Goal: Find specific page/section: Find specific page/section

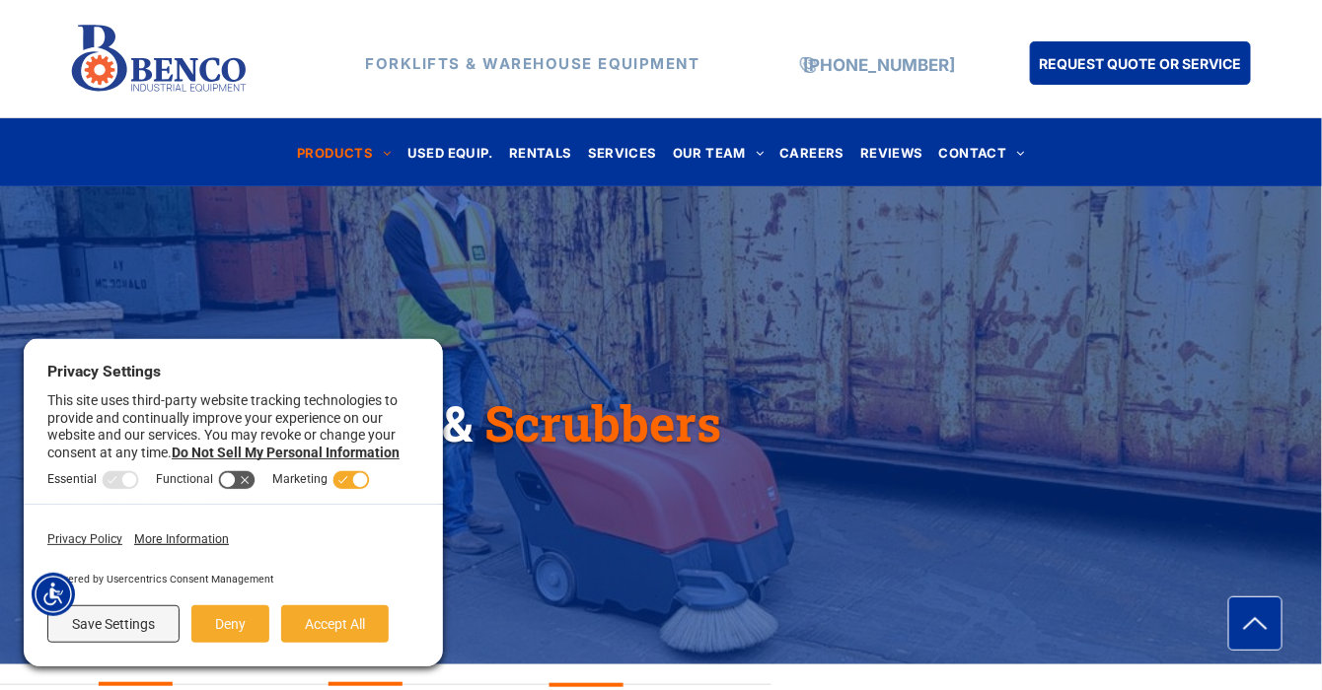
scroll to position [131, 0]
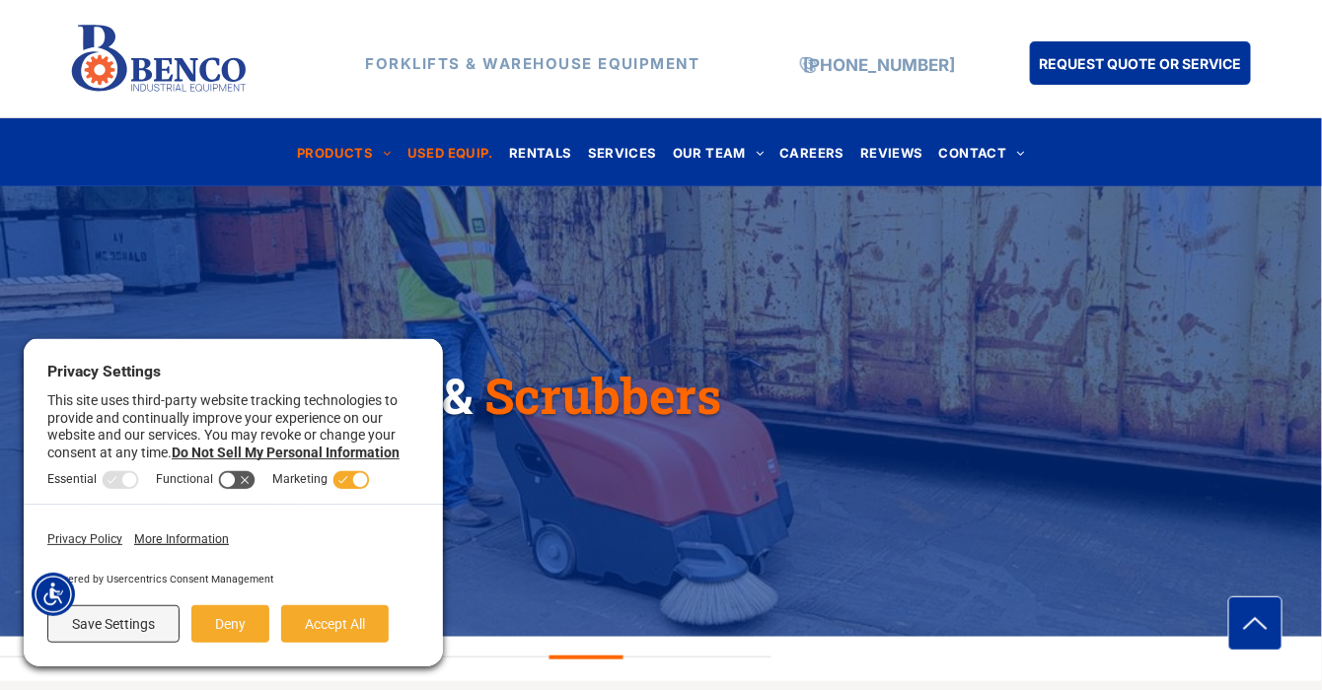
drag, startPoint x: 421, startPoint y: 134, endPoint x: 446, endPoint y: 153, distance: 31.0
click at [428, 139] on nav "PRODUCTS FORKLIFTS HYUNDAI FORKLIFTS HANGCHA FORKLIFTS SKYJACK SCISSOR LIFTS TA…" at bounding box center [661, 151] width 1158 height 43
click at [446, 153] on span "USED EQUIP." at bounding box center [450, 152] width 86 height 27
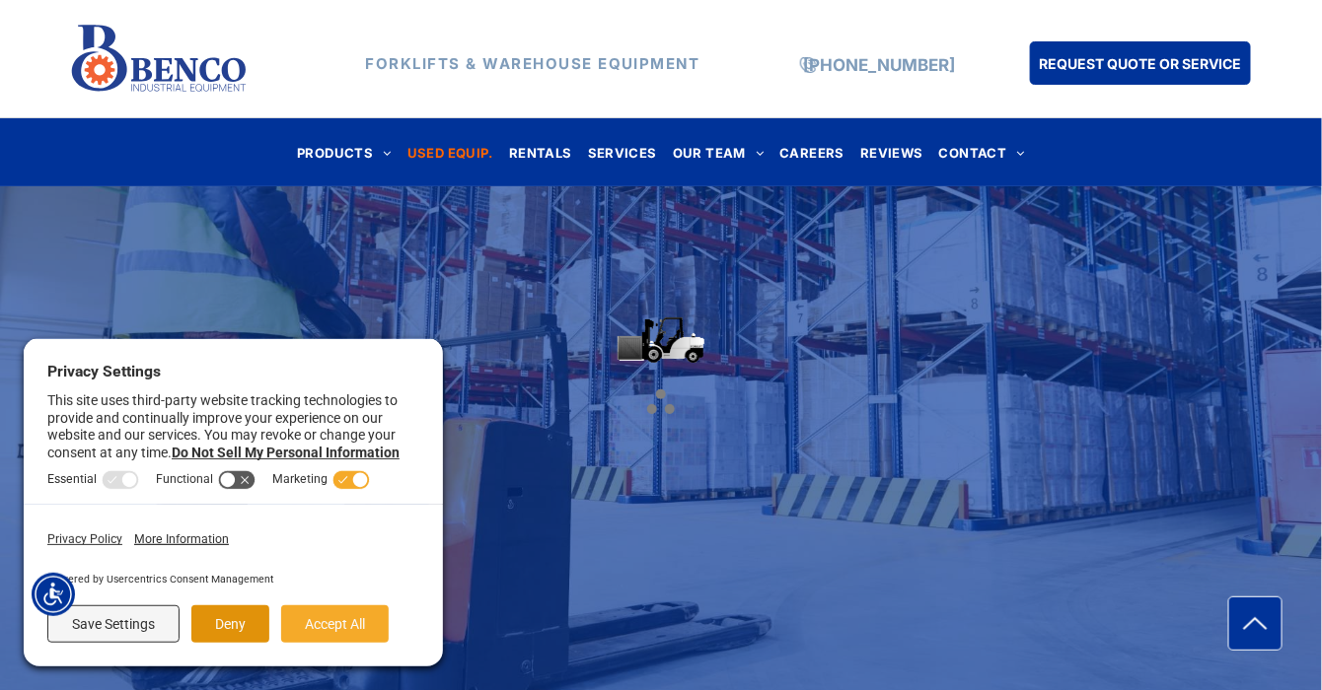
click at [210, 624] on button "Deny" at bounding box center [230, 624] width 78 height 37
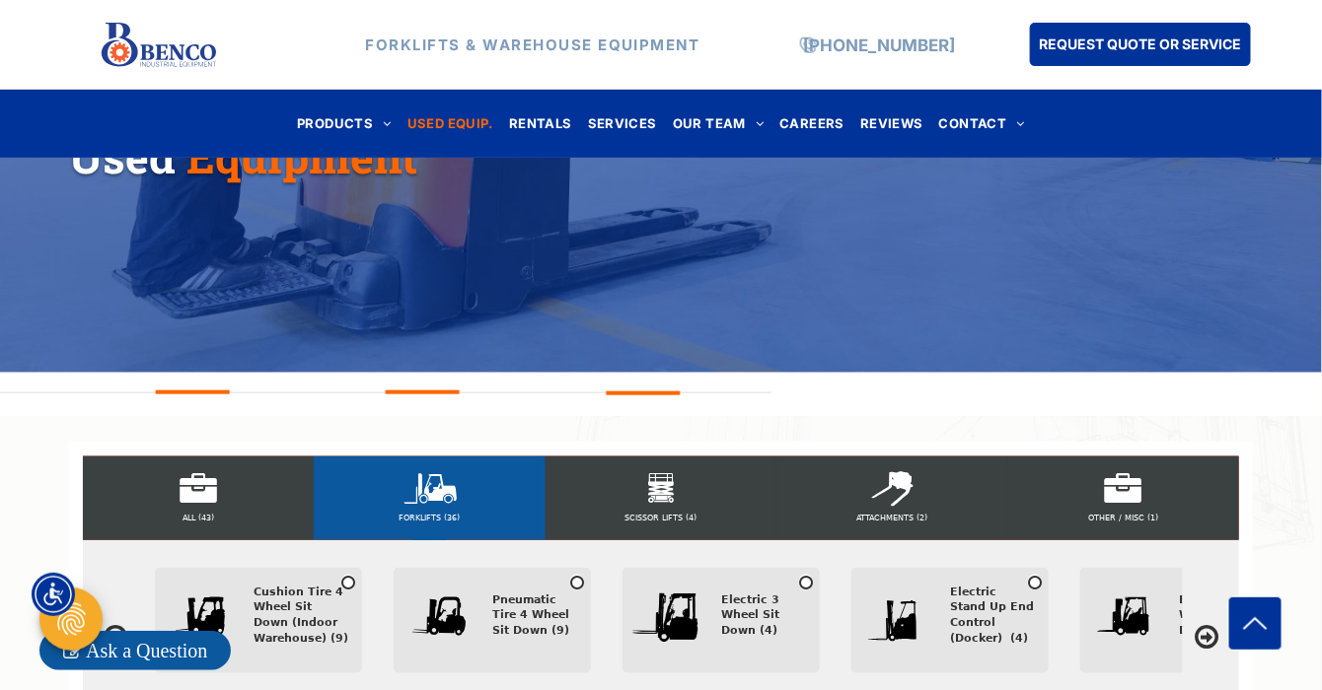
scroll to position [789, 0]
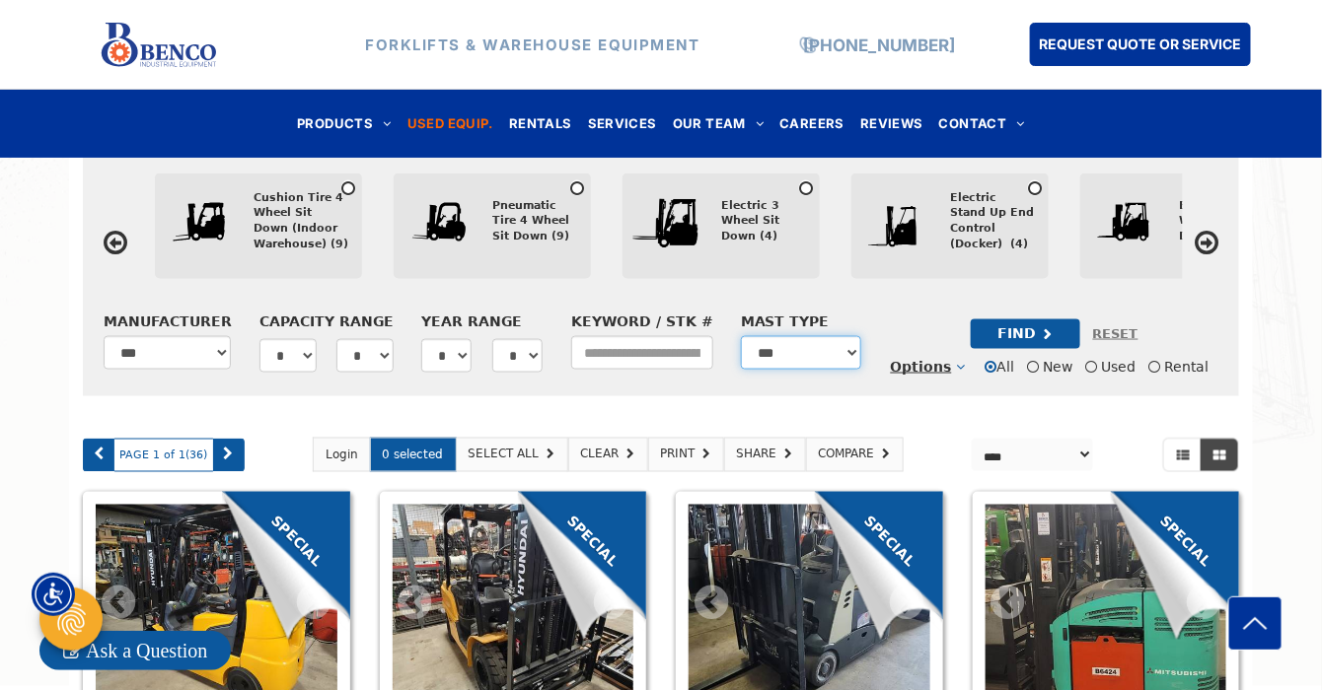
click at [769, 369] on select "**********" at bounding box center [801, 353] width 121 height 34
click at [1199, 241] on icon at bounding box center [1206, 243] width 24 height 28
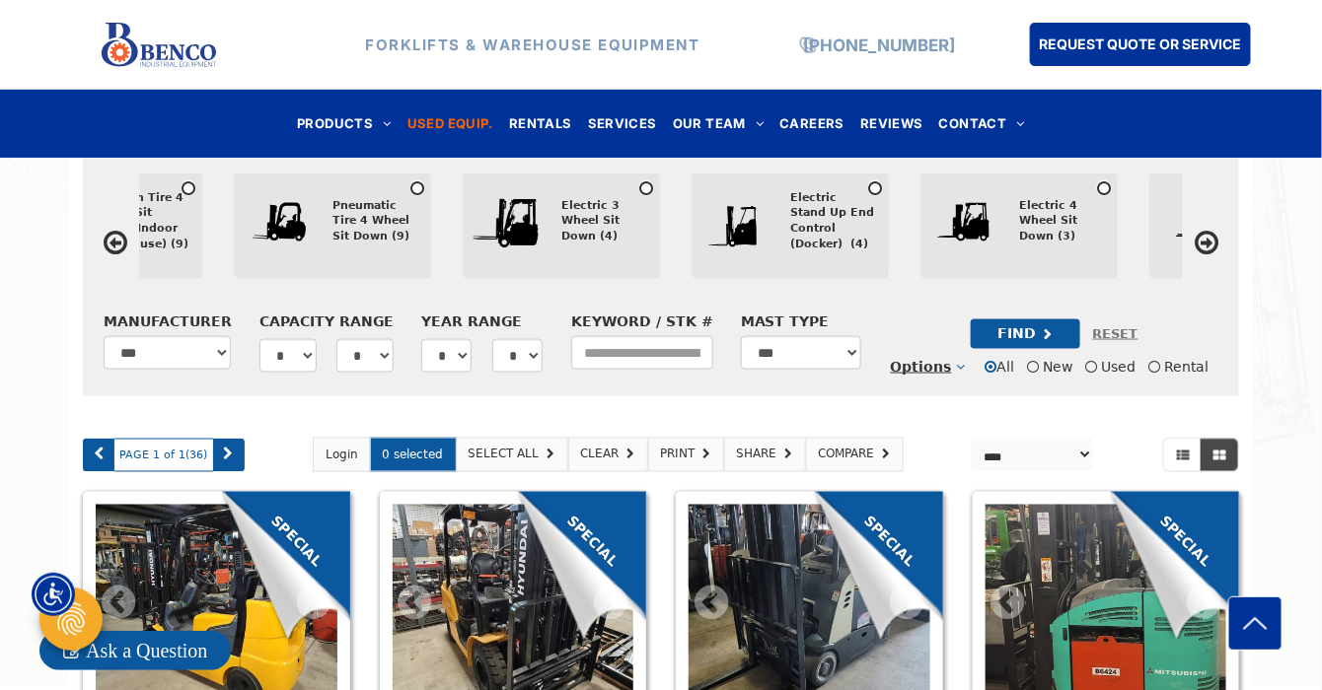
scroll to position [0, 246]
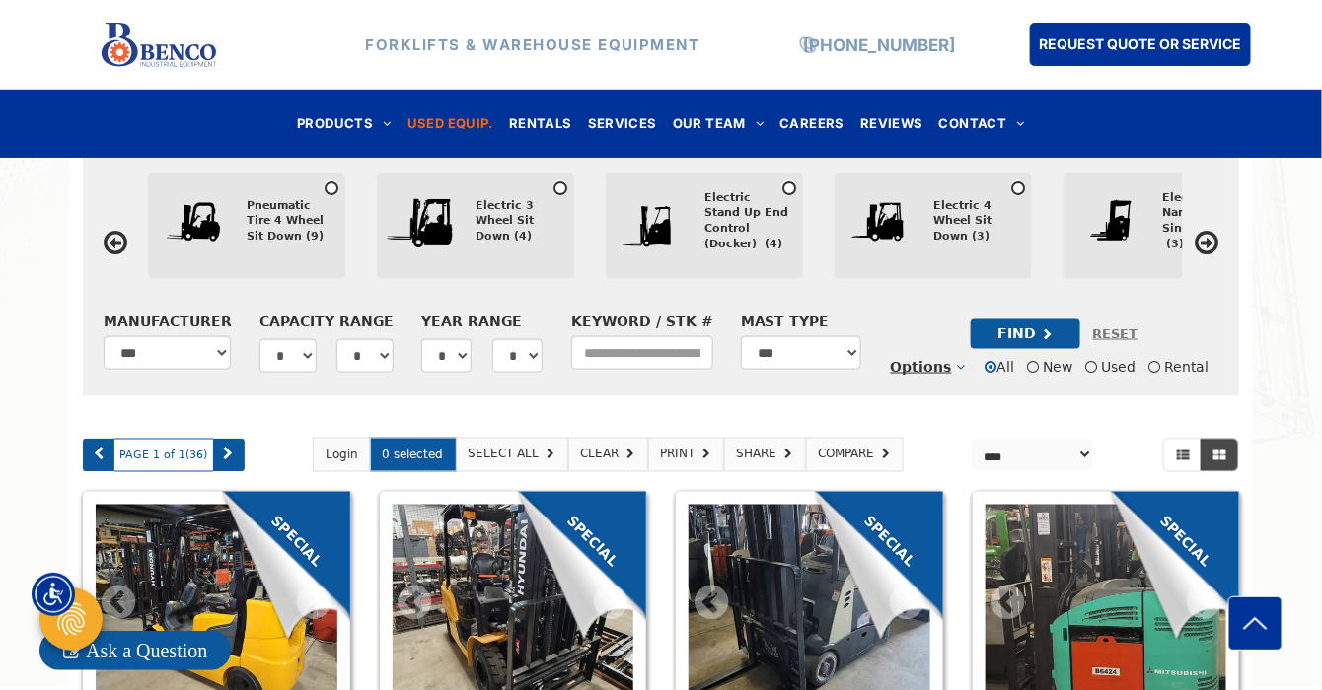
click at [1199, 241] on icon at bounding box center [1206, 243] width 24 height 28
click at [1205, 238] on icon at bounding box center [1206, 243] width 24 height 28
click at [1212, 247] on icon at bounding box center [1206, 243] width 24 height 28
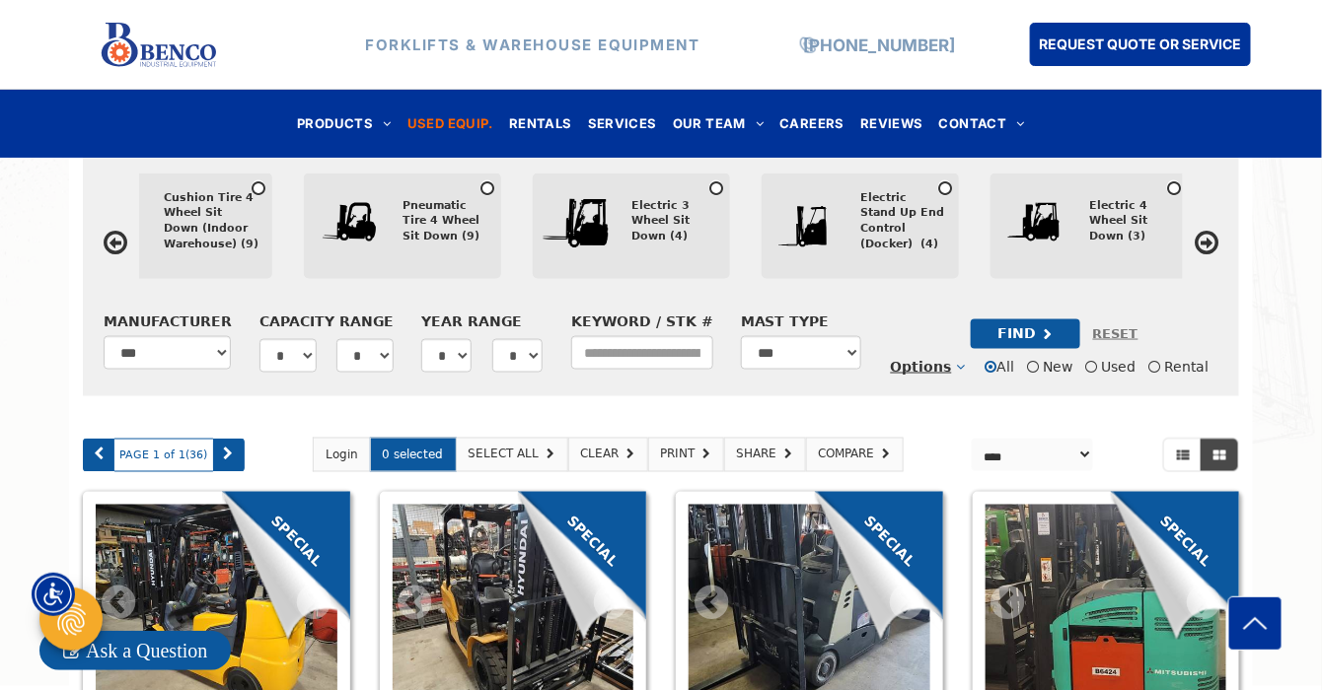
scroll to position [0, 0]
